Goal: Information Seeking & Learning: Get advice/opinions

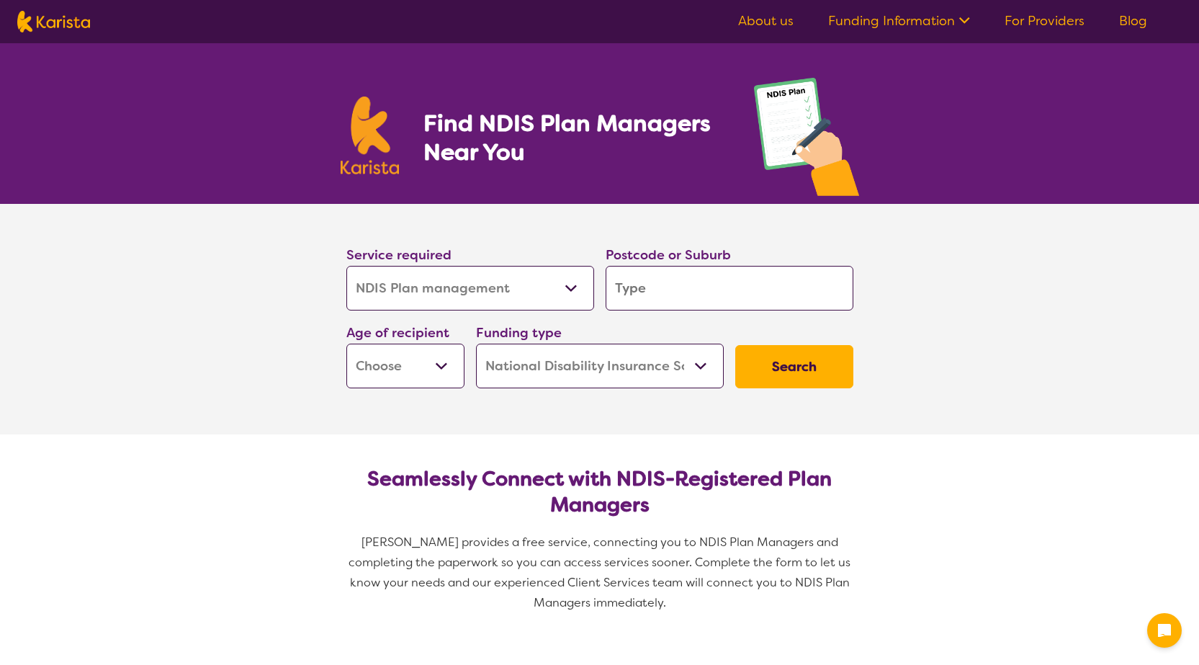
select select "NDIS Plan management"
select select "NDIS"
select select "NDIS Plan management"
select select "NDIS"
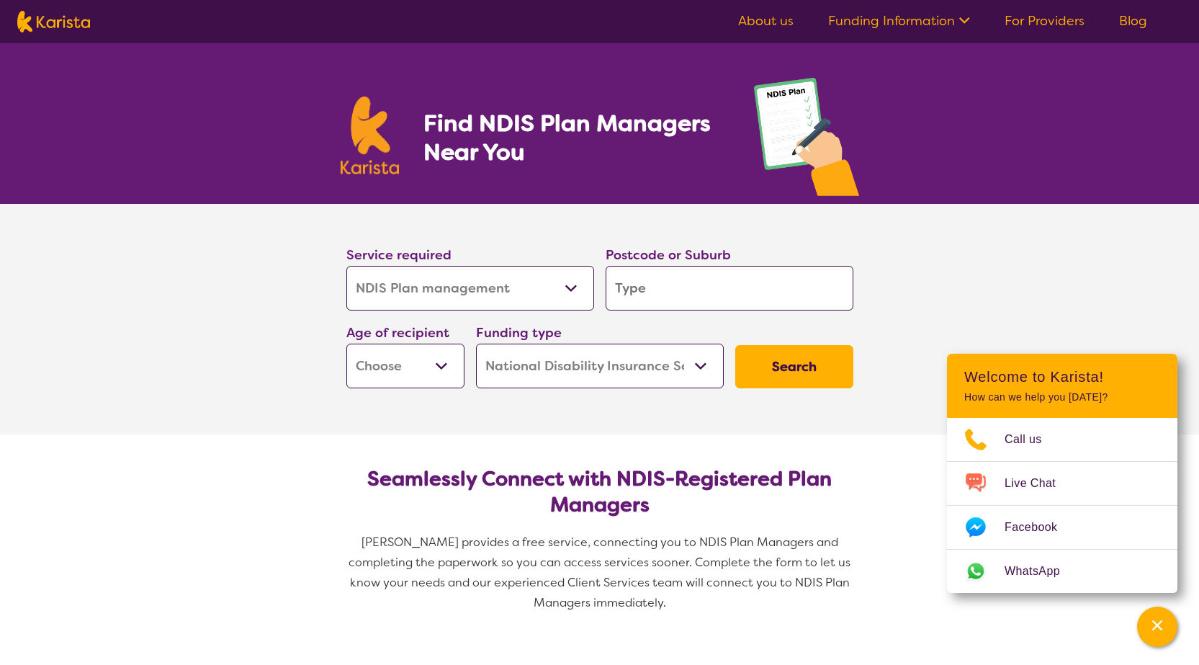
click at [644, 279] on input "search" at bounding box center [730, 288] width 248 height 45
type input "2"
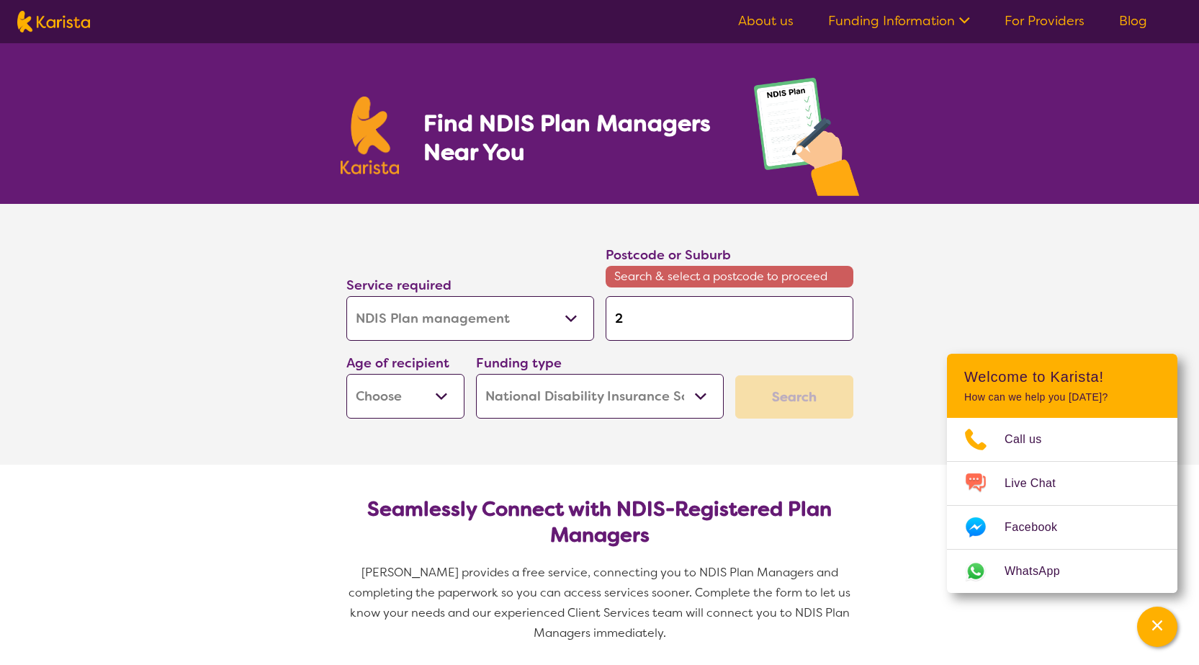
type input "27"
type input "275"
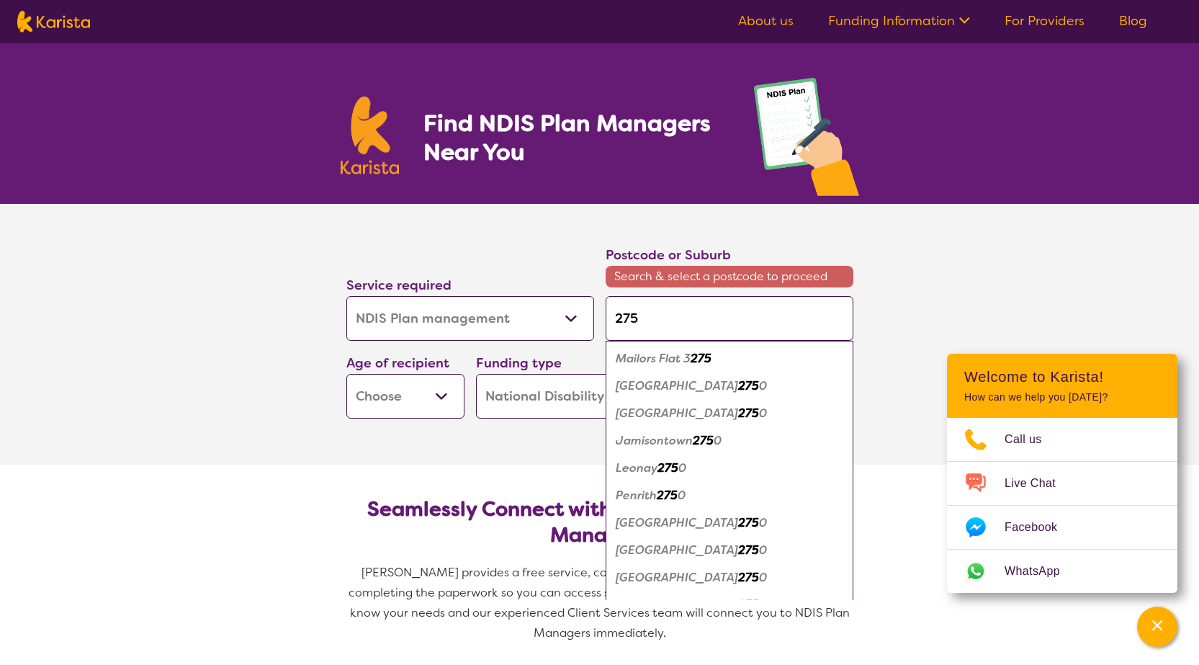
type input "2753"
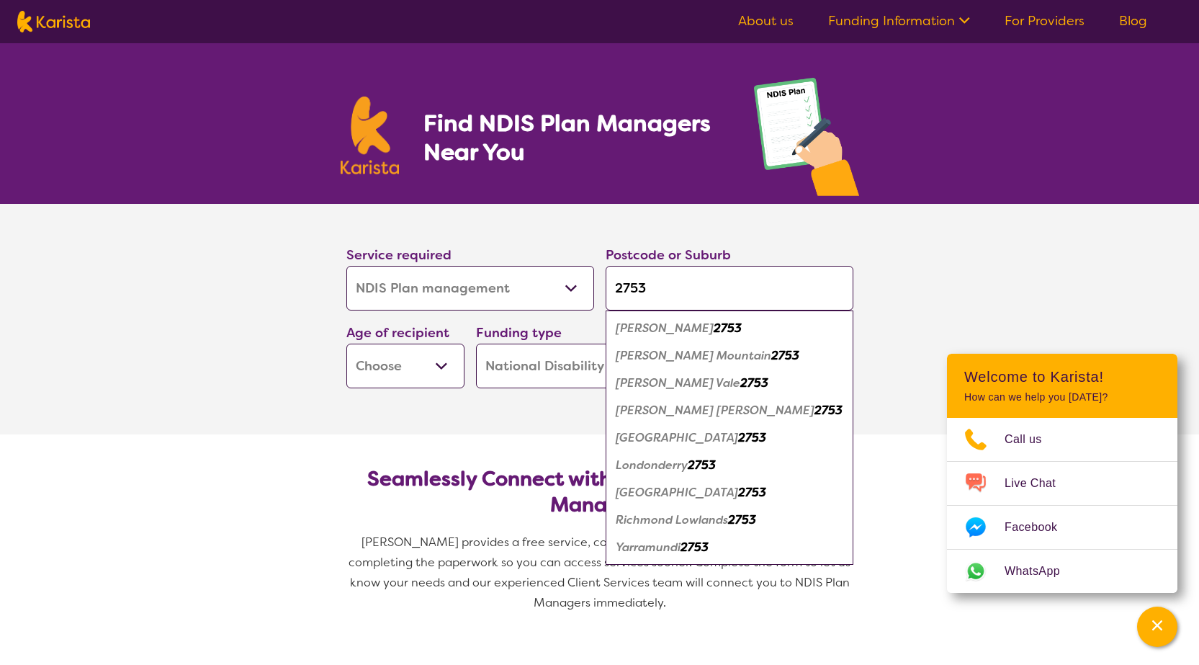
type input "275"
type input "27"
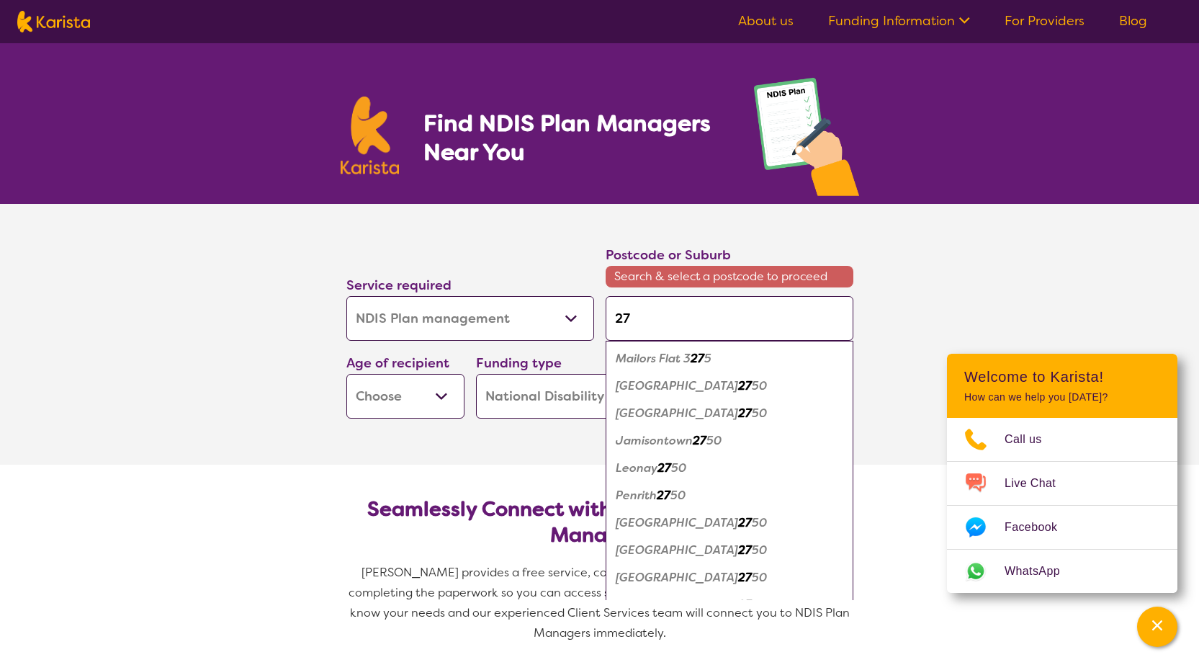
type input "274"
type input "2749"
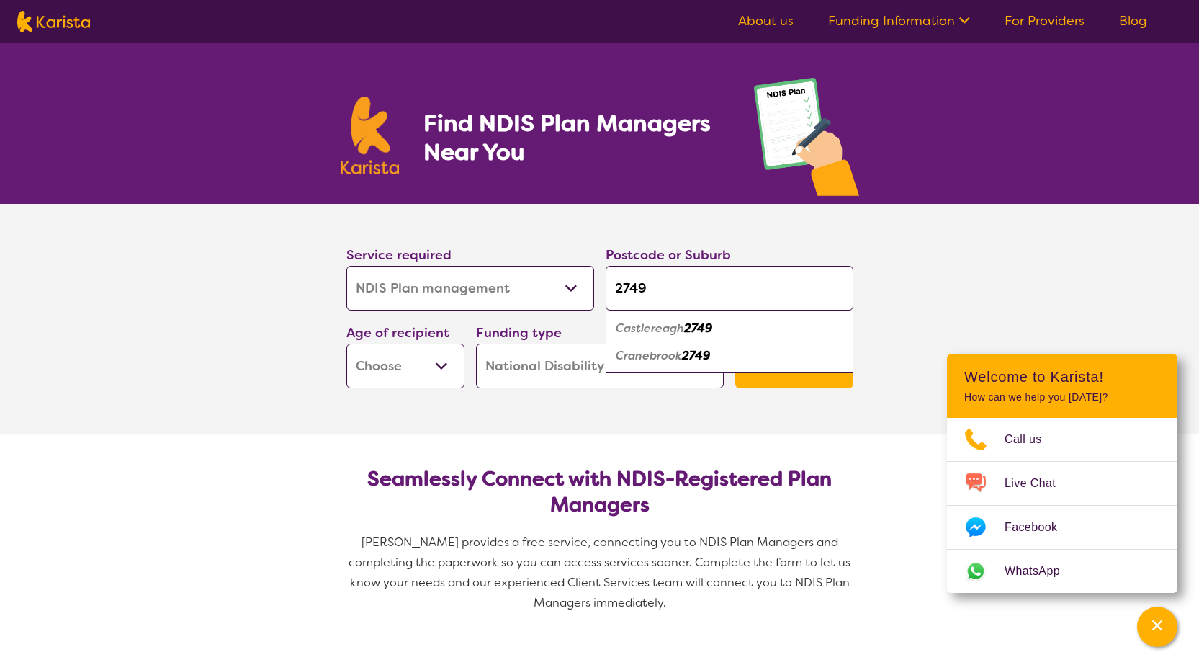
type input "2749"
click at [645, 331] on em "Castlereagh" at bounding box center [650, 327] width 68 height 15
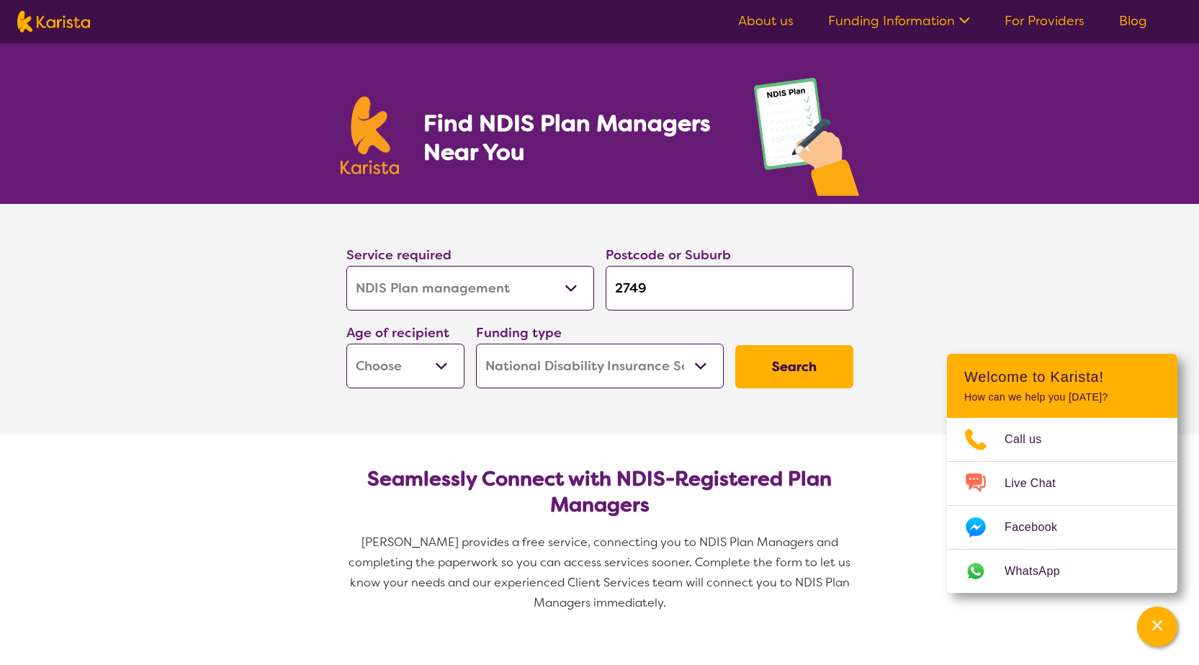
click at [444, 368] on select "Early Childhood - 0 to 9 Child - 10 to 11 Adolescent - 12 to 17 Adult - 18 to 6…" at bounding box center [405, 365] width 118 height 45
select select "AD"
click at [346, 343] on select "Early Childhood - 0 to 9 Child - 10 to 11 Adolescent - 12 to 17 Adult - 18 to 6…" at bounding box center [405, 365] width 118 height 45
select select "AD"
click at [797, 367] on button "Search" at bounding box center [794, 366] width 118 height 43
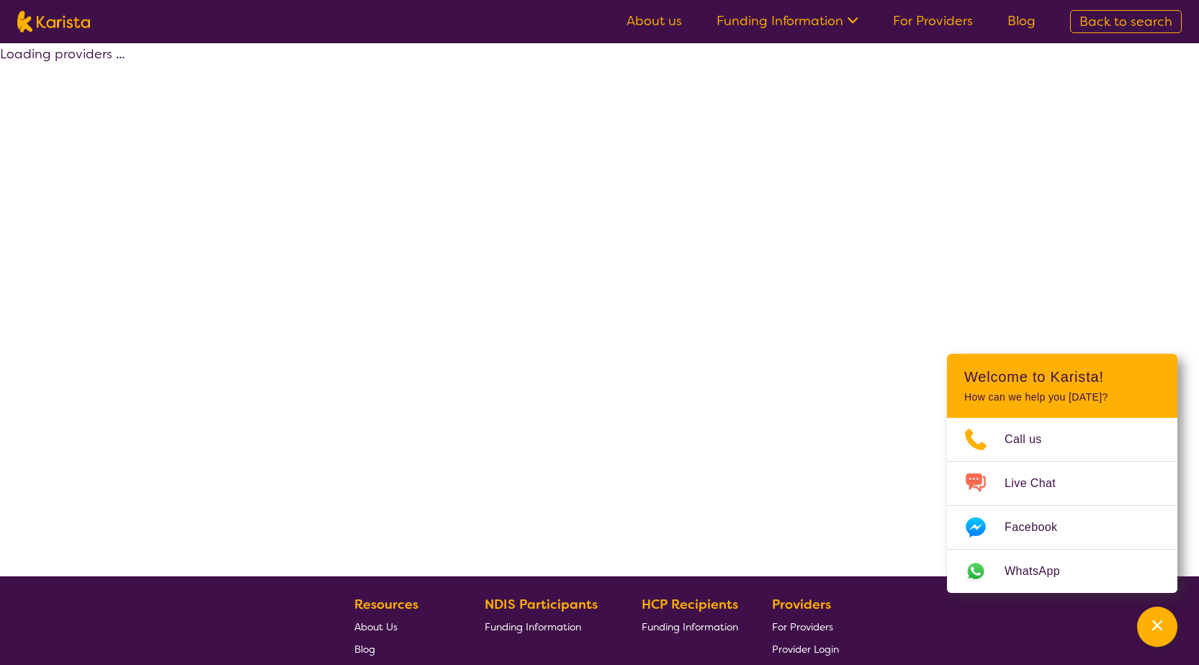
select select "by_score"
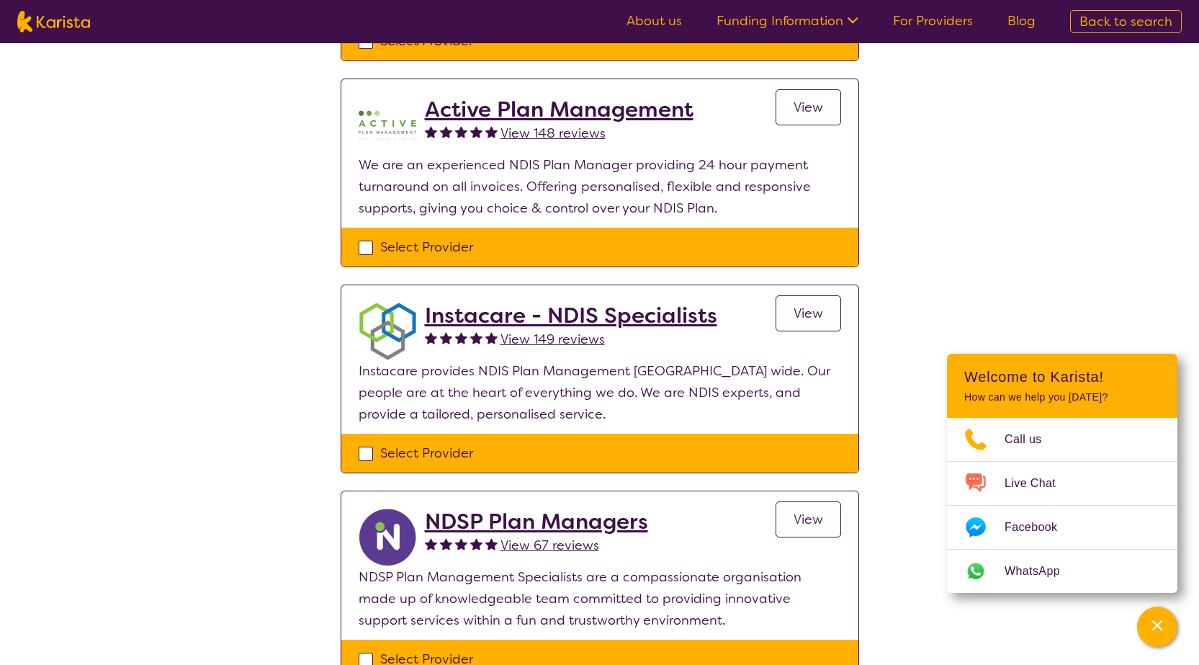
scroll to position [360, 0]
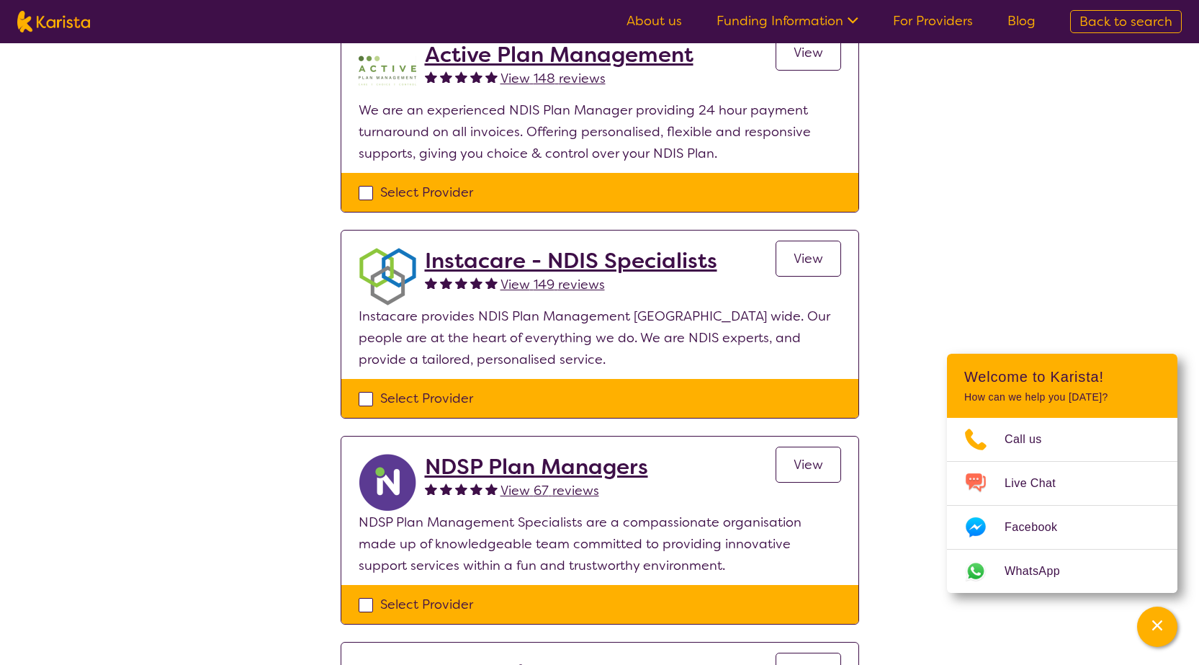
click at [583, 282] on span "View 149 reviews" at bounding box center [552, 284] width 104 height 17
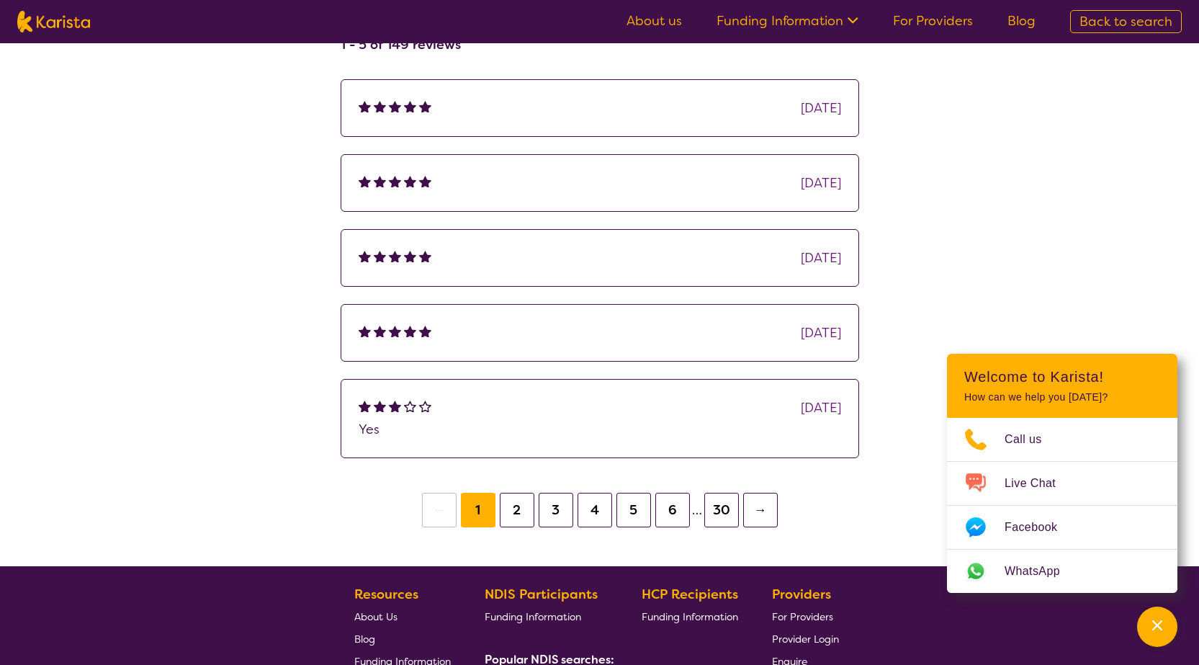
scroll to position [216, 0]
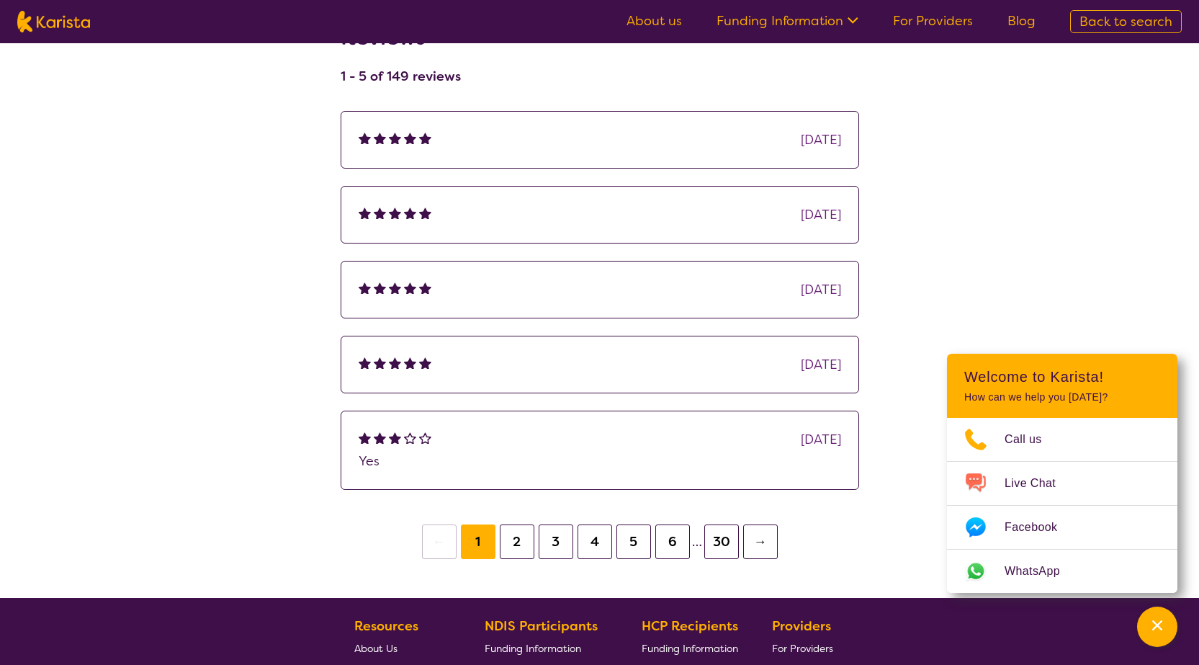
click at [520, 545] on button "2" at bounding box center [517, 541] width 35 height 35
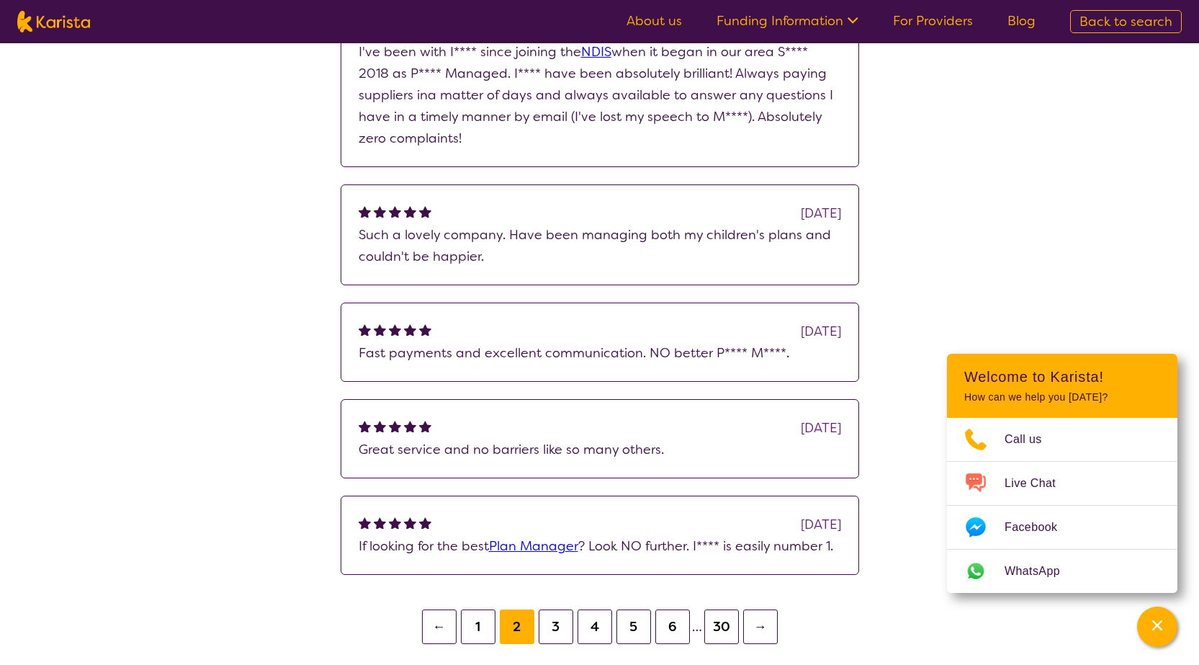
scroll to position [432, 0]
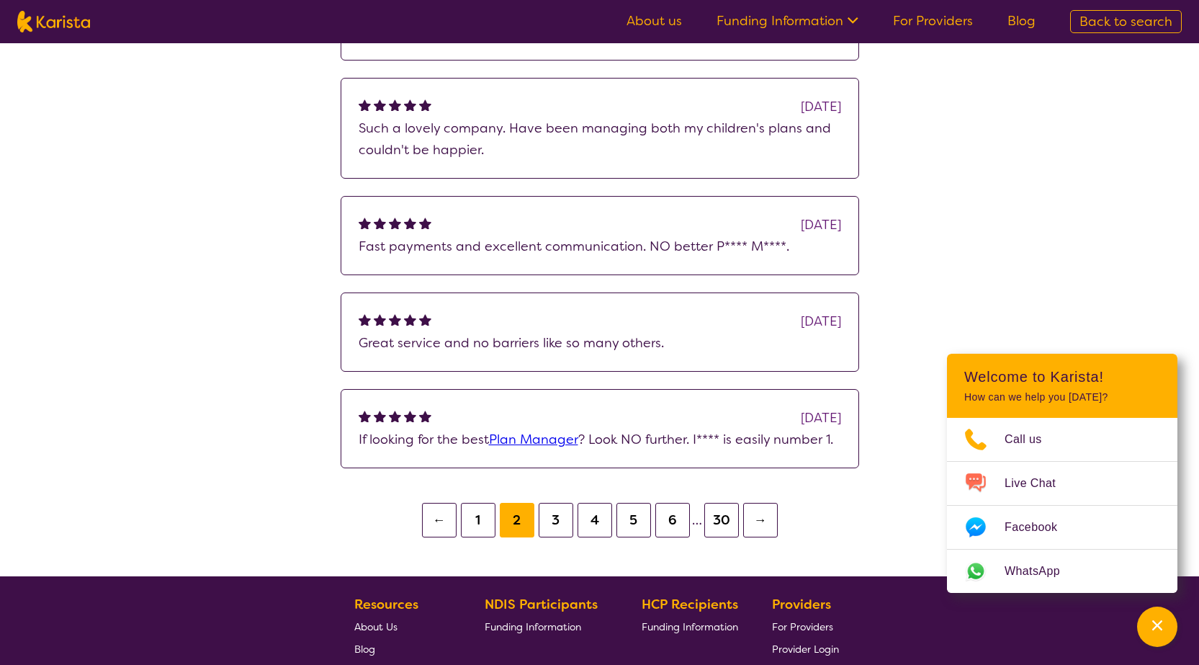
click at [557, 514] on button "3" at bounding box center [556, 520] width 35 height 35
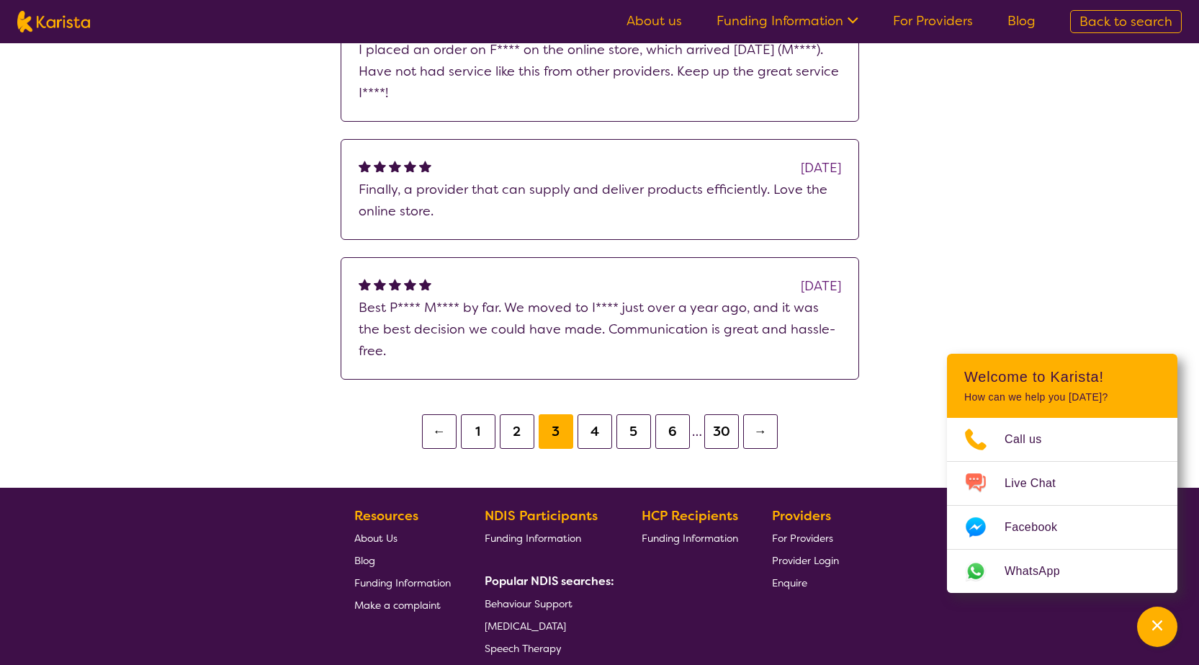
scroll to position [576, 0]
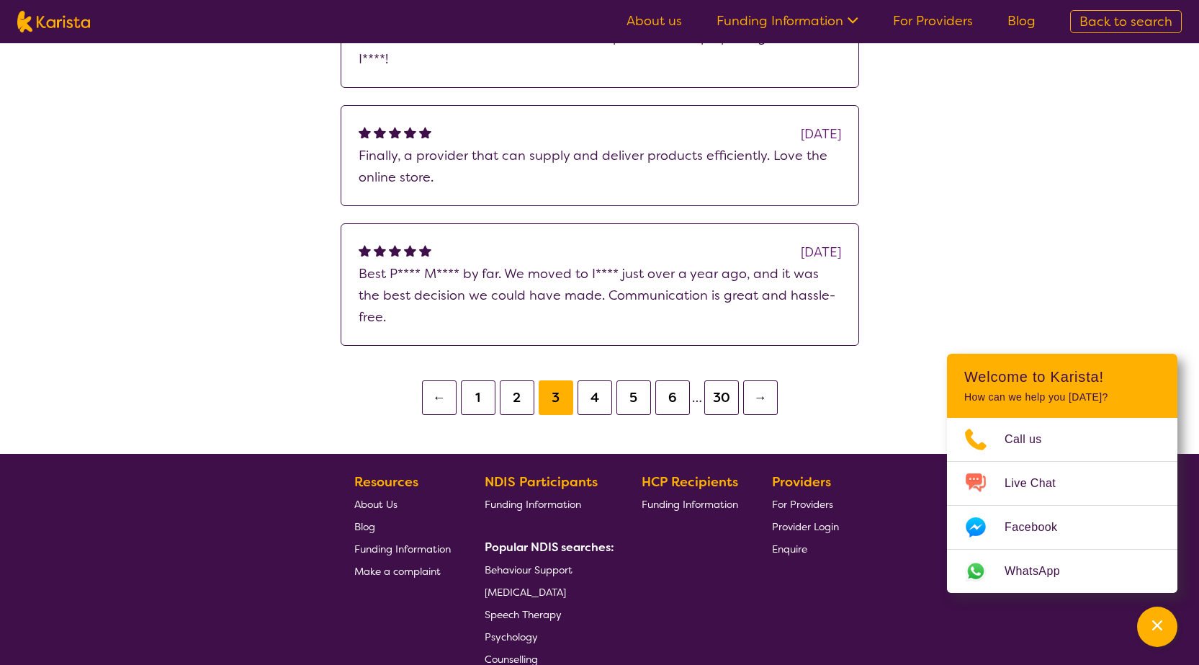
click at [591, 380] on button "4" at bounding box center [594, 397] width 35 height 35
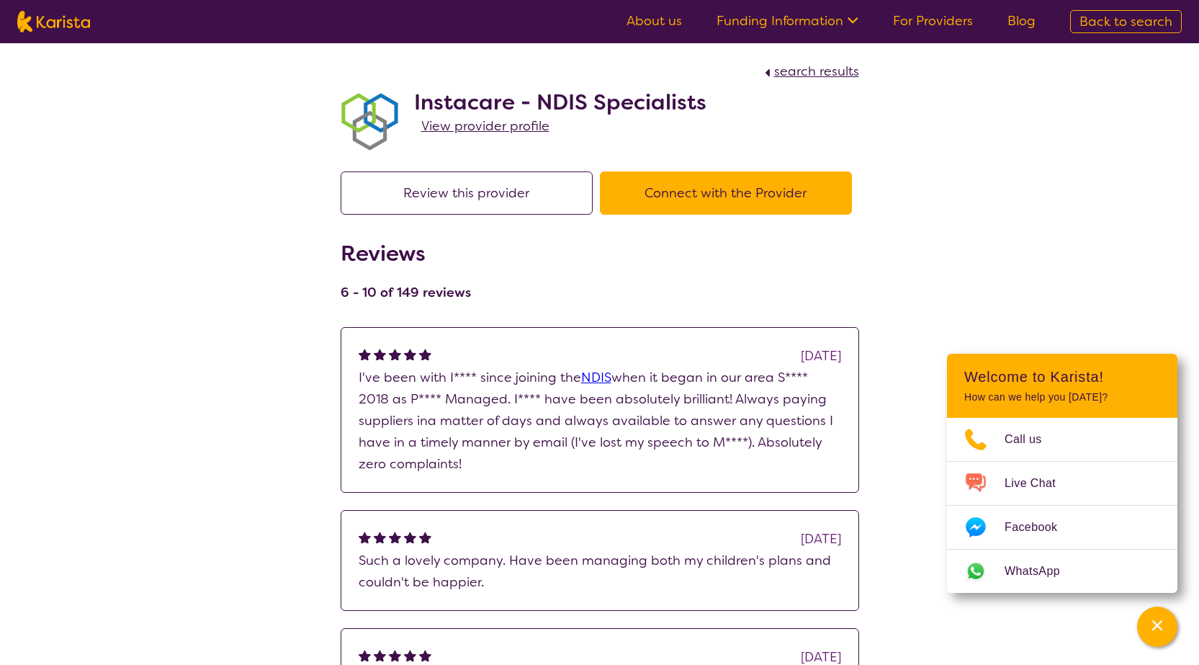
scroll to position [216, 0]
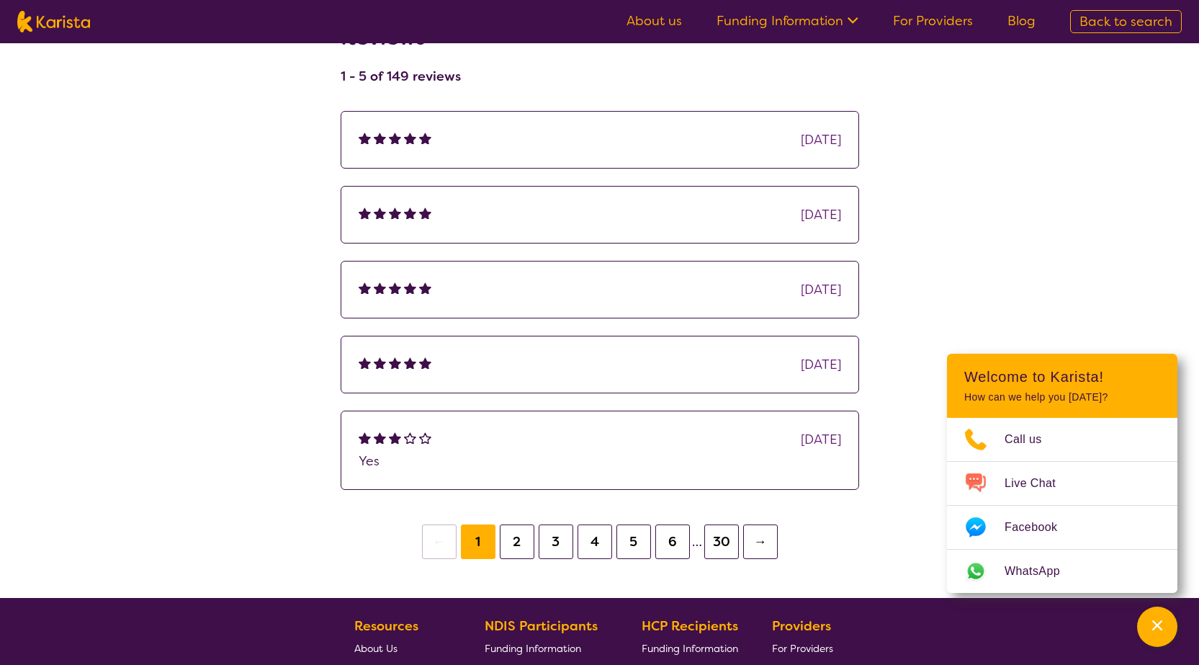
scroll to position [259, 0]
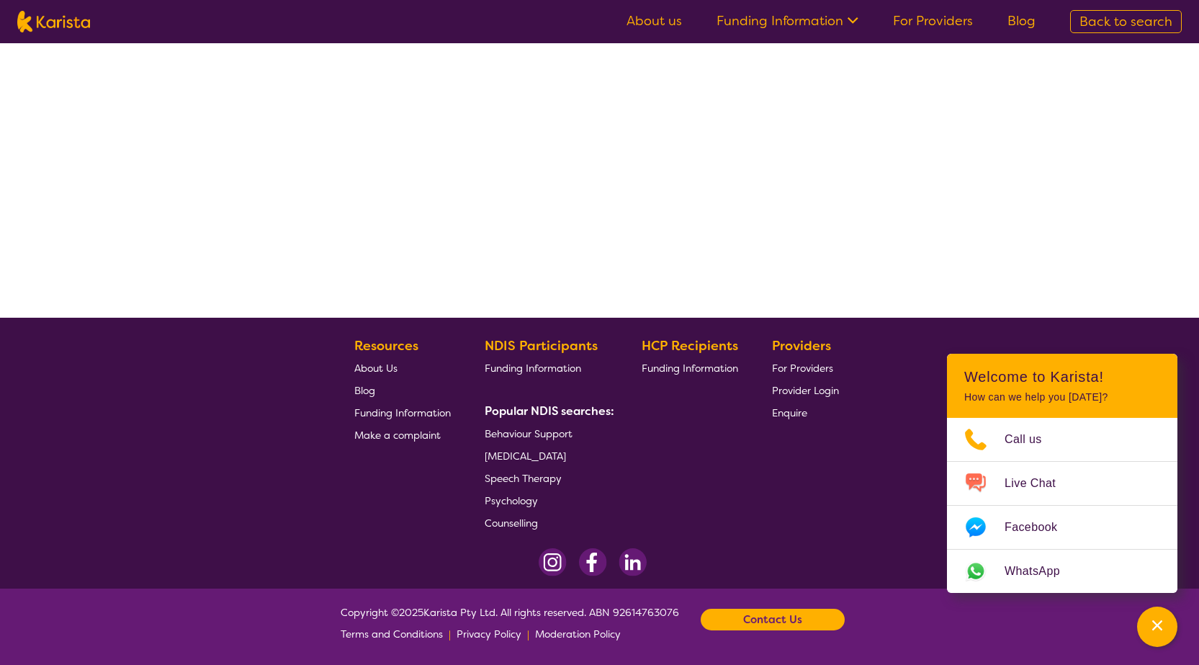
select select "by_score"
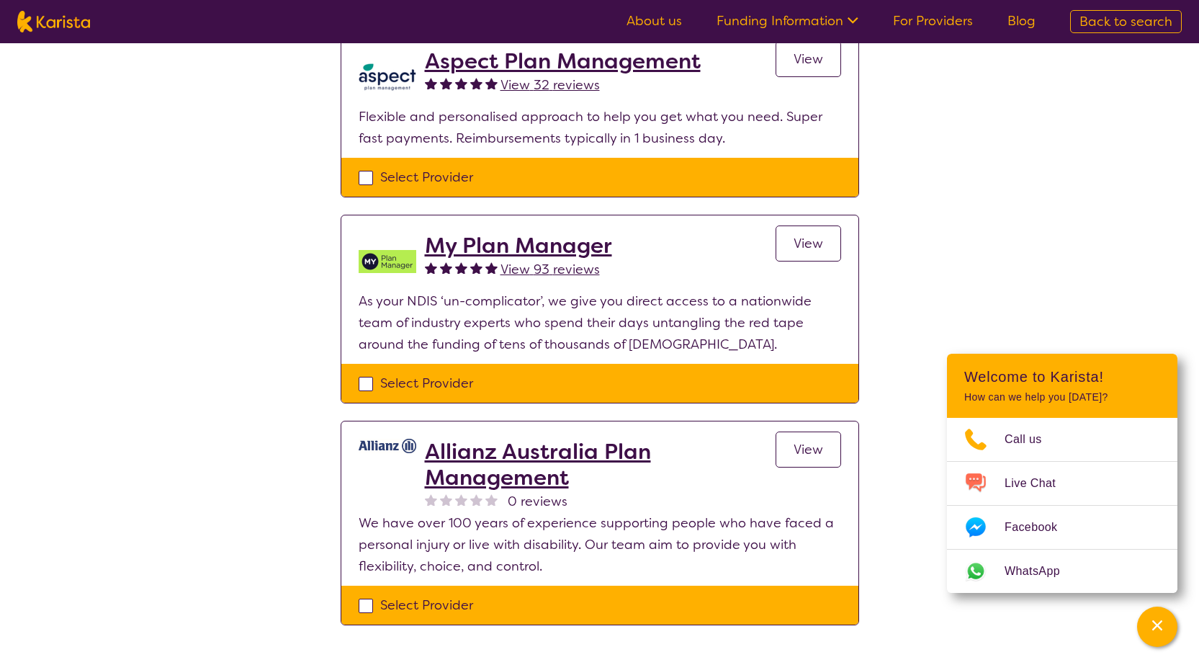
scroll to position [979, 0]
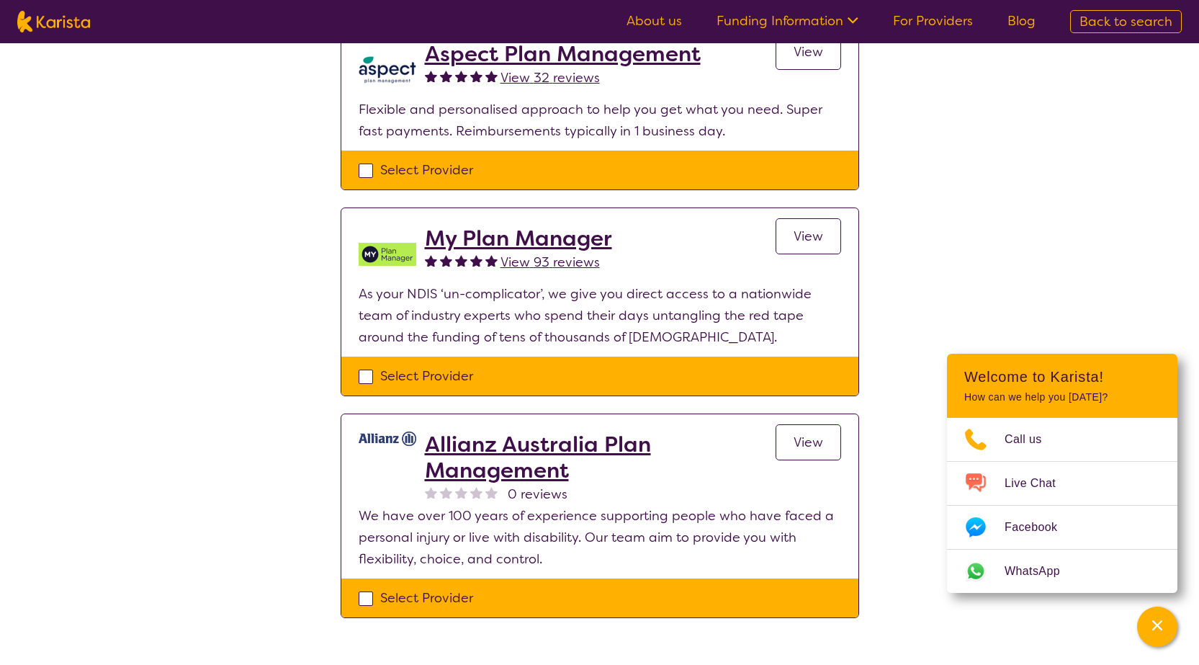
click at [536, 261] on span "View 93 reviews" at bounding box center [549, 261] width 99 height 17
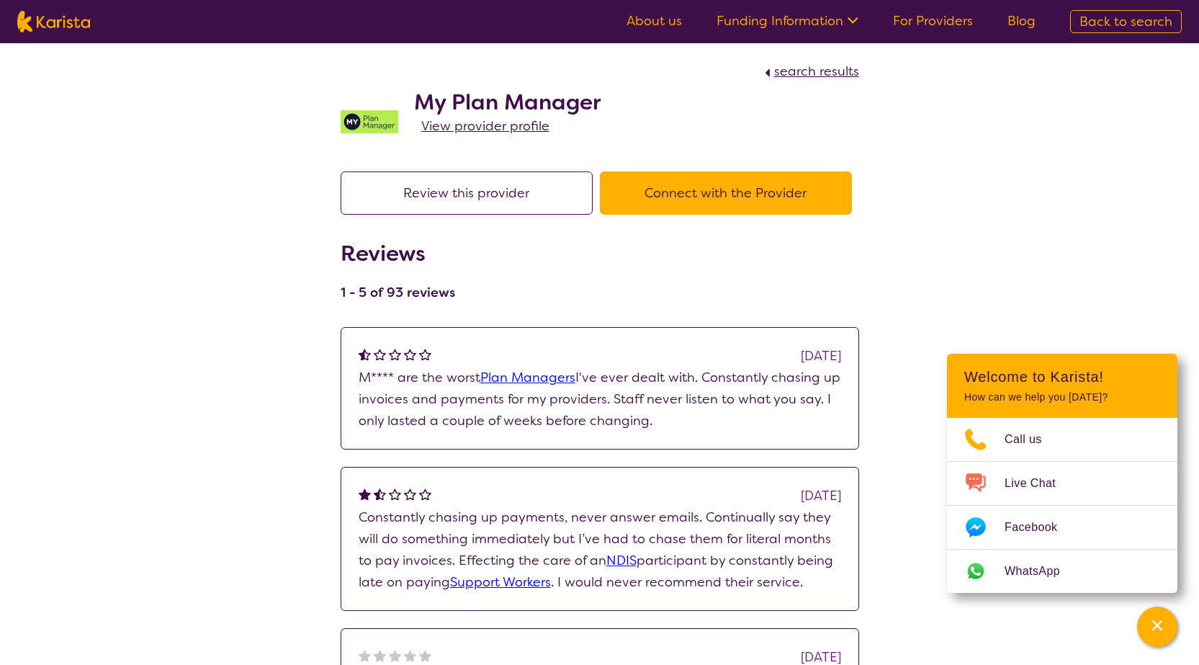
scroll to position [979, 0]
